Goal: Find specific page/section: Find specific page/section

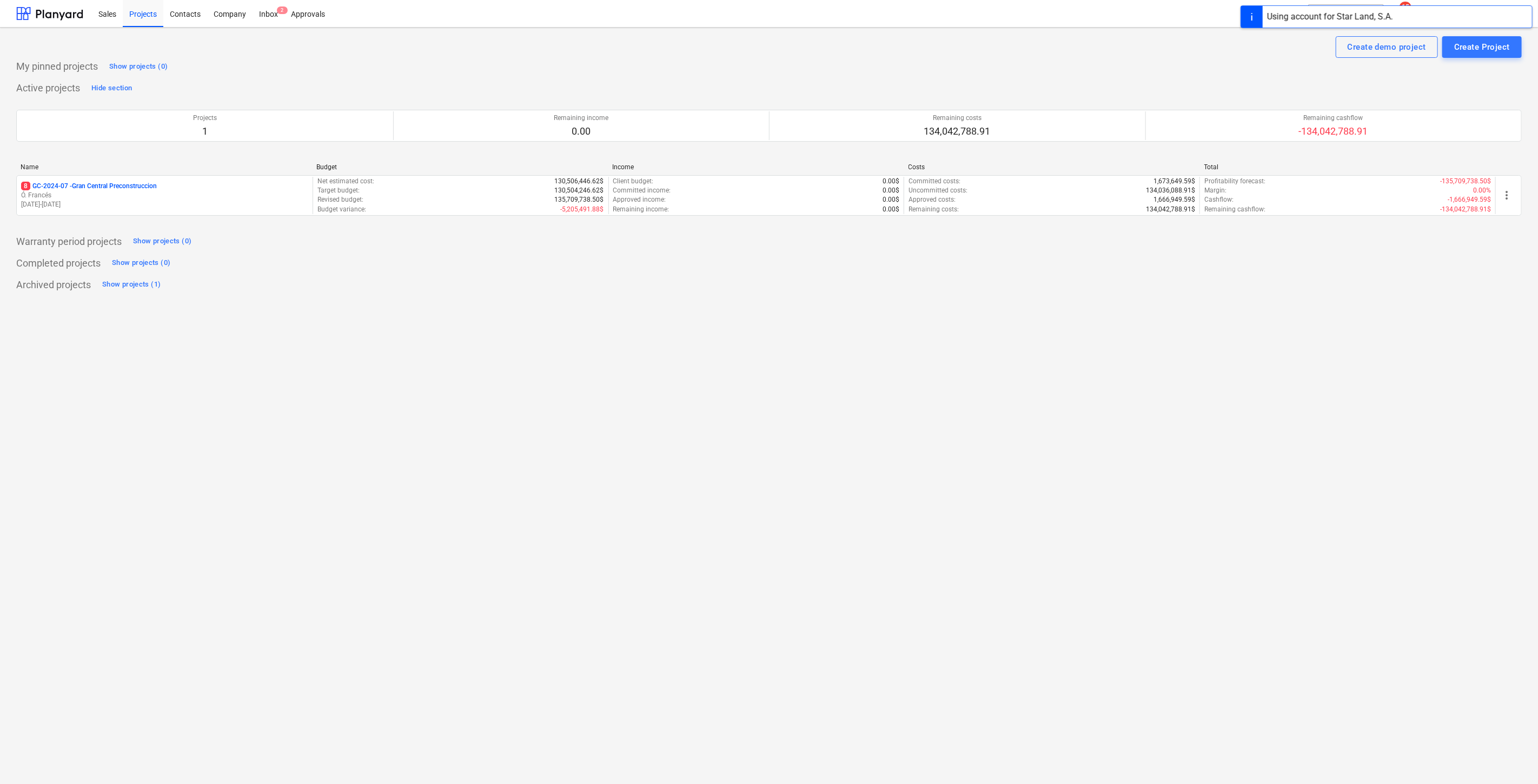
click at [121, 172] on div "Name Budget Income Costs Total" at bounding box center [769, 169] width 1506 height 12
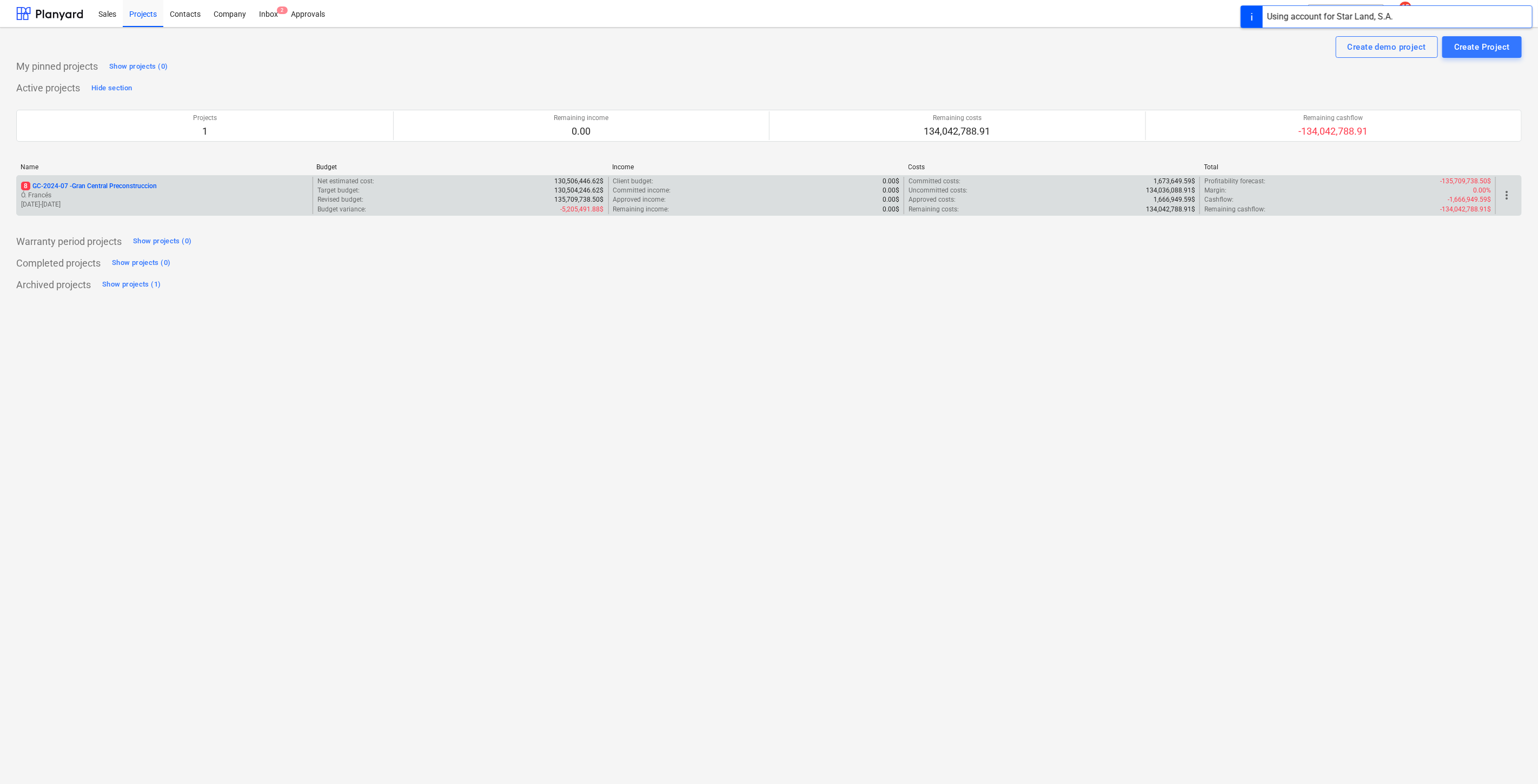
click at [128, 208] on p "[DATE] - [DATE]" at bounding box center [165, 204] width 287 height 9
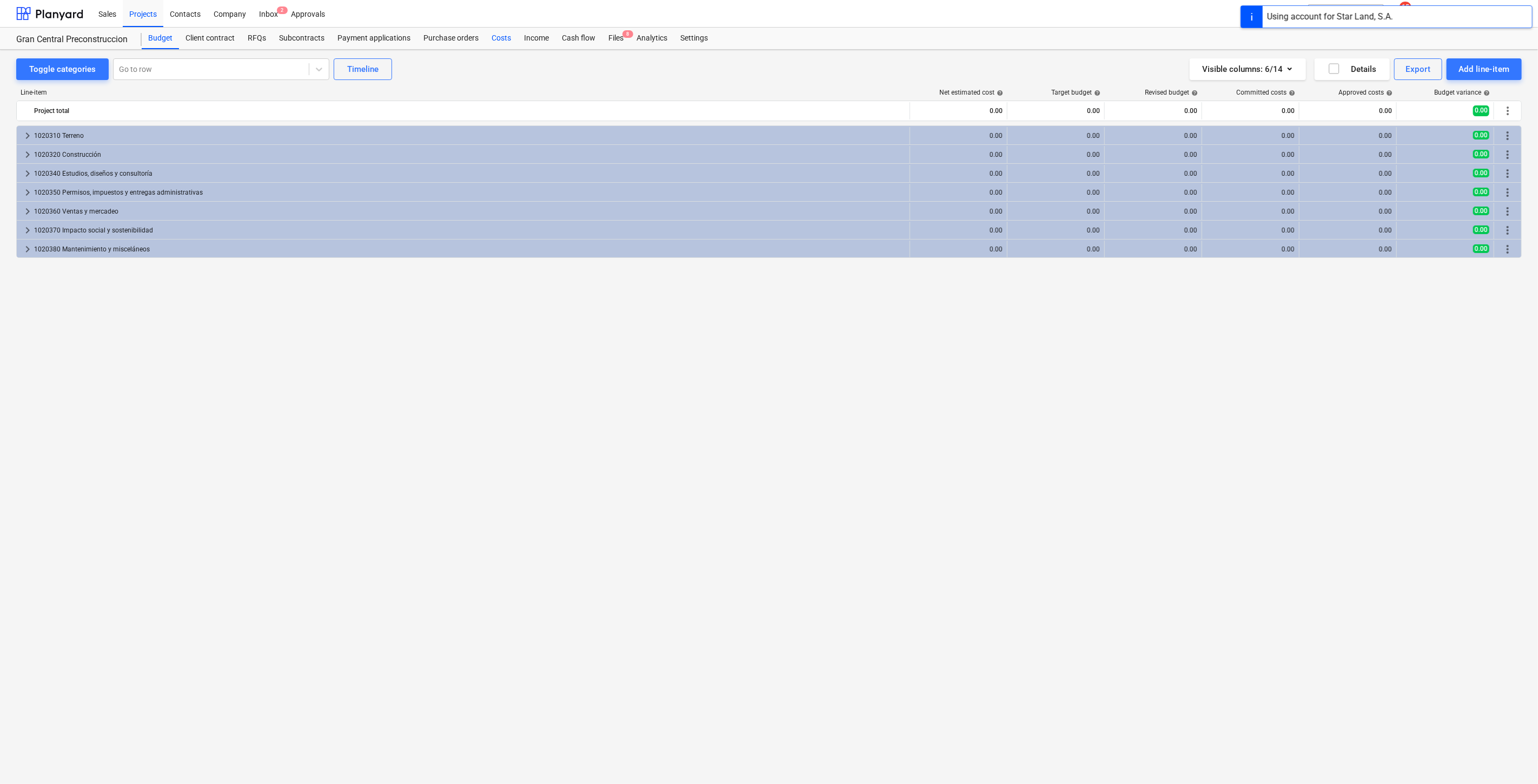
click at [505, 37] on div "Costs" at bounding box center [501, 38] width 32 height 22
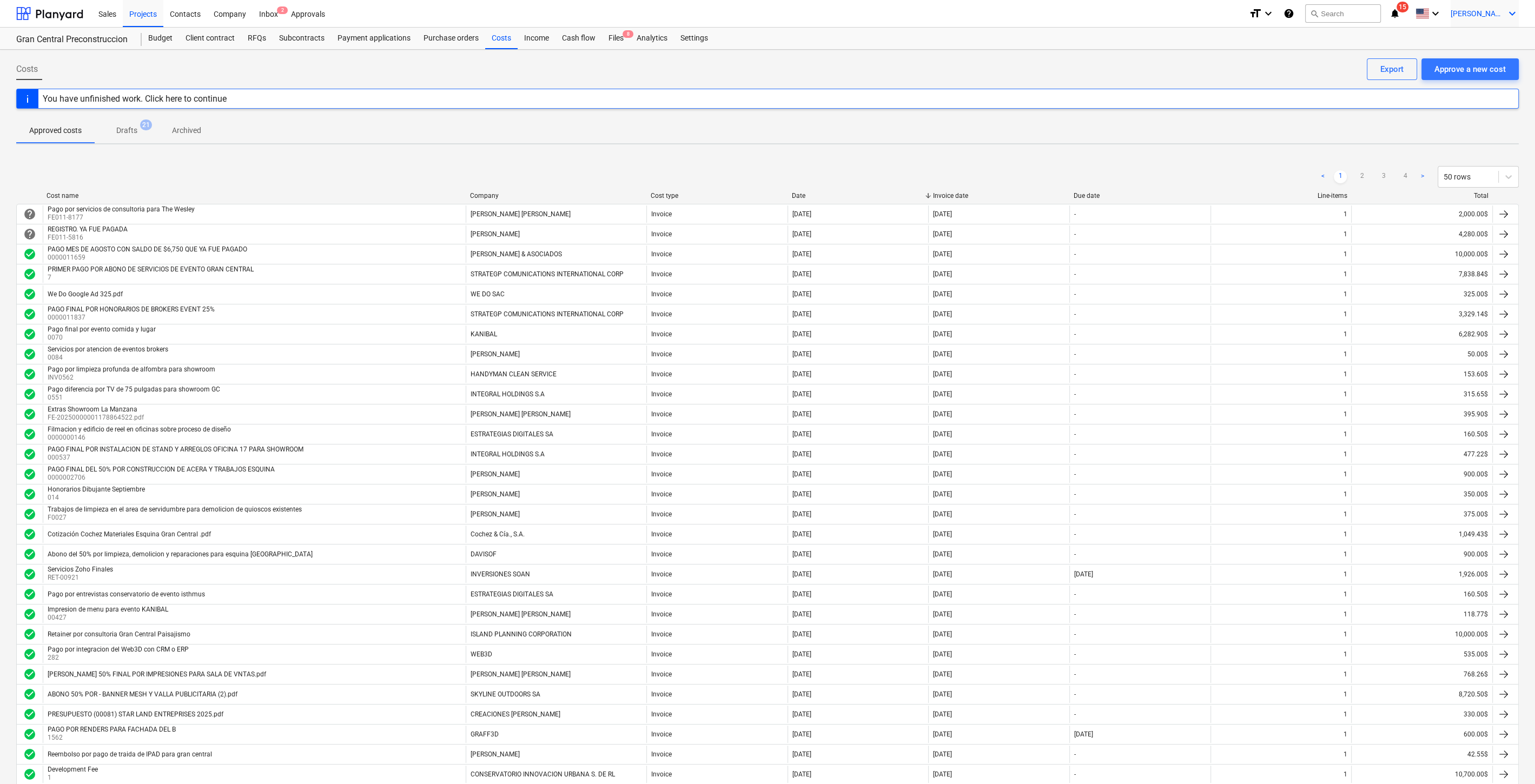
click at [1491, 6] on div "[PERSON_NAME] keyboard_arrow_down" at bounding box center [1484, 13] width 68 height 27
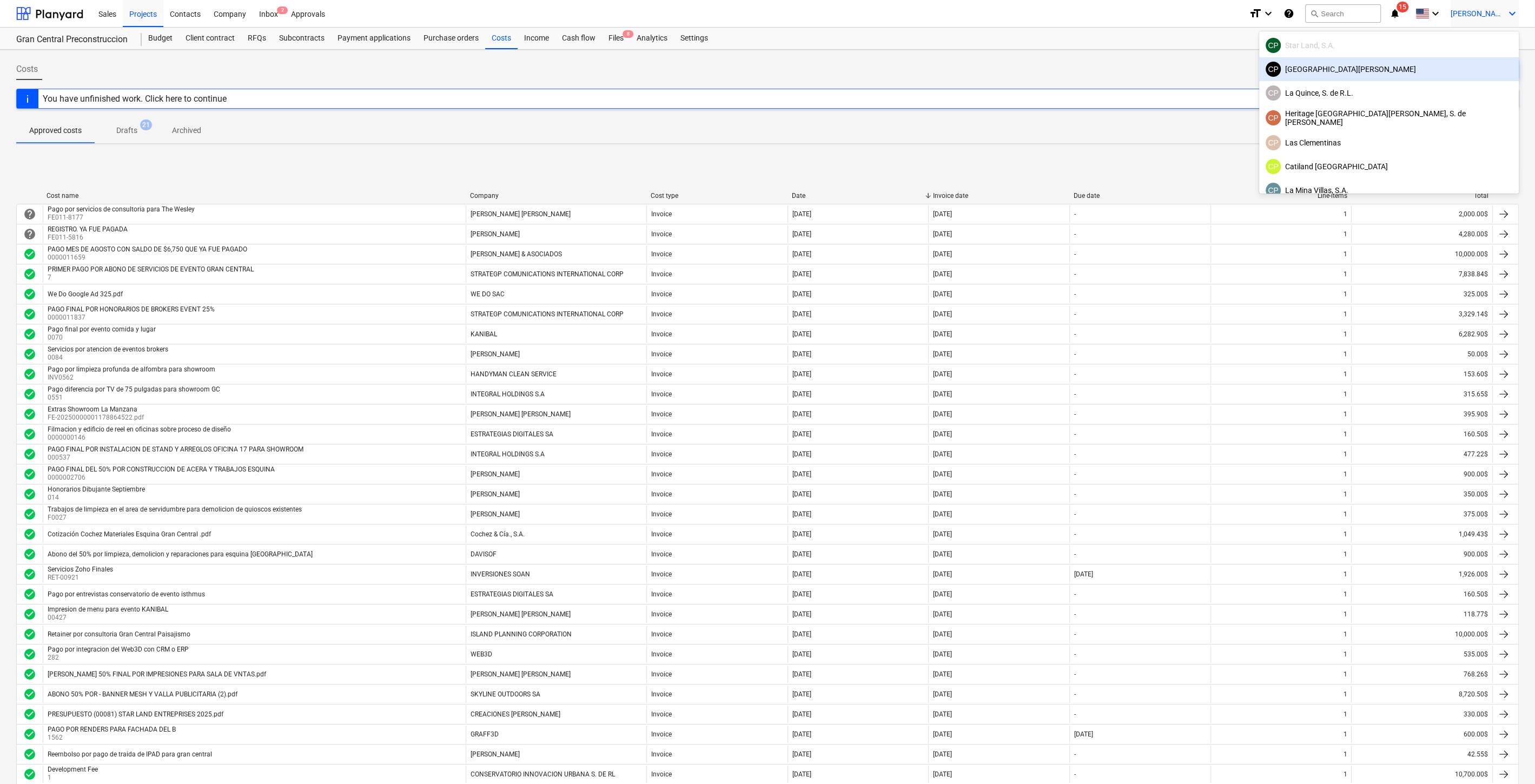
click at [1448, 75] on div "[GEOGRAPHIC_DATA][PERSON_NAME]" at bounding box center [1389, 69] width 246 height 15
